Goal: Task Accomplishment & Management: Use online tool/utility

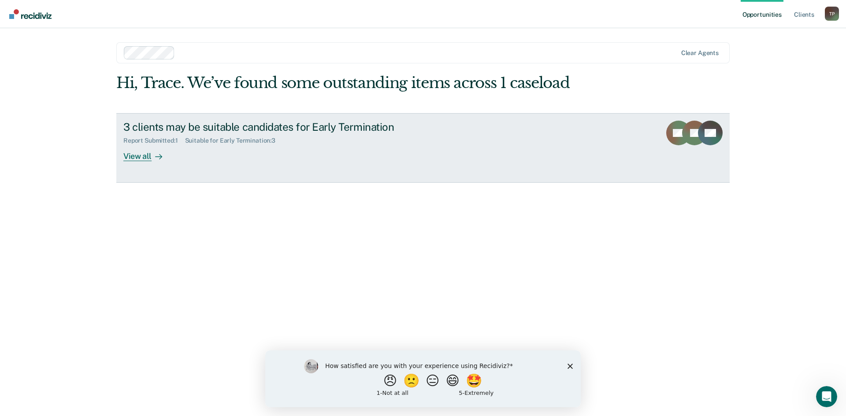
click at [156, 155] on icon at bounding box center [158, 156] width 7 height 7
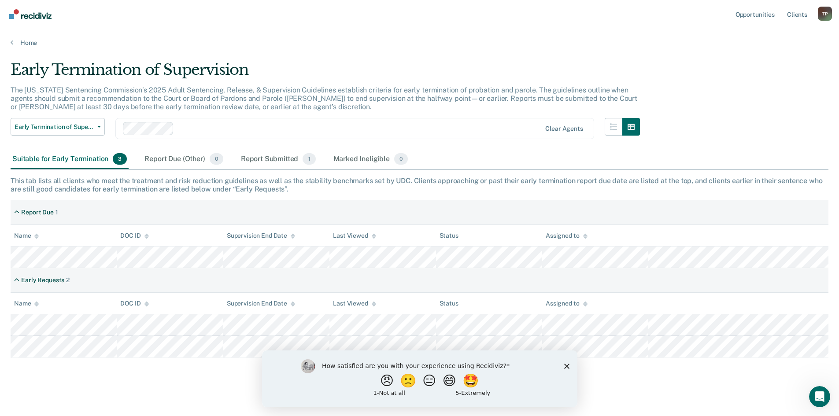
click at [566, 364] on icon "Close survey" at bounding box center [566, 366] width 5 height 5
